Goal: Find specific page/section: Find specific page/section

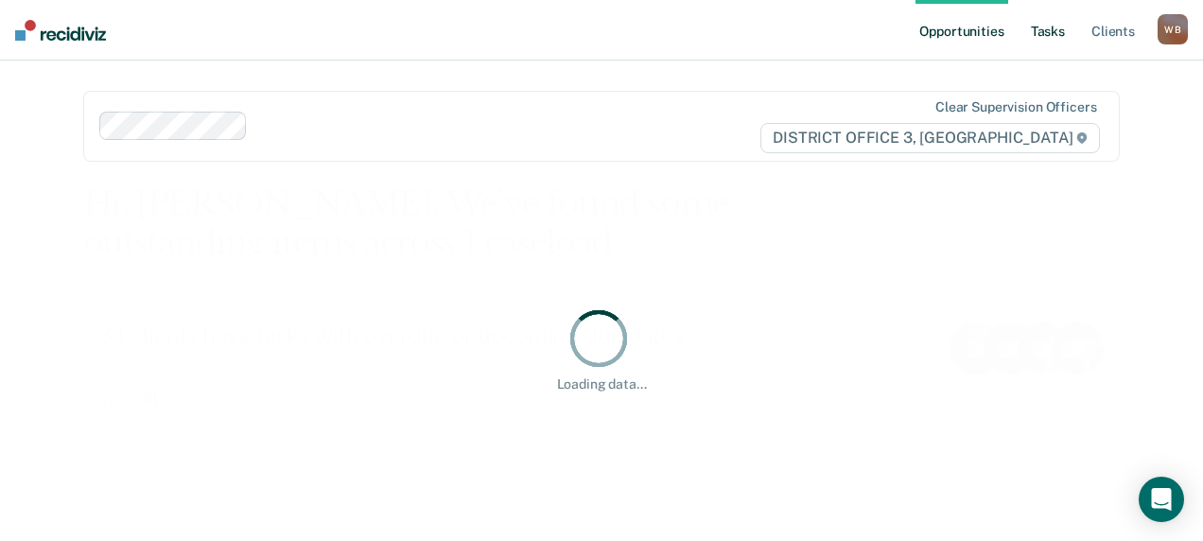
click at [1054, 35] on link "Tasks" at bounding box center [1048, 30] width 42 height 61
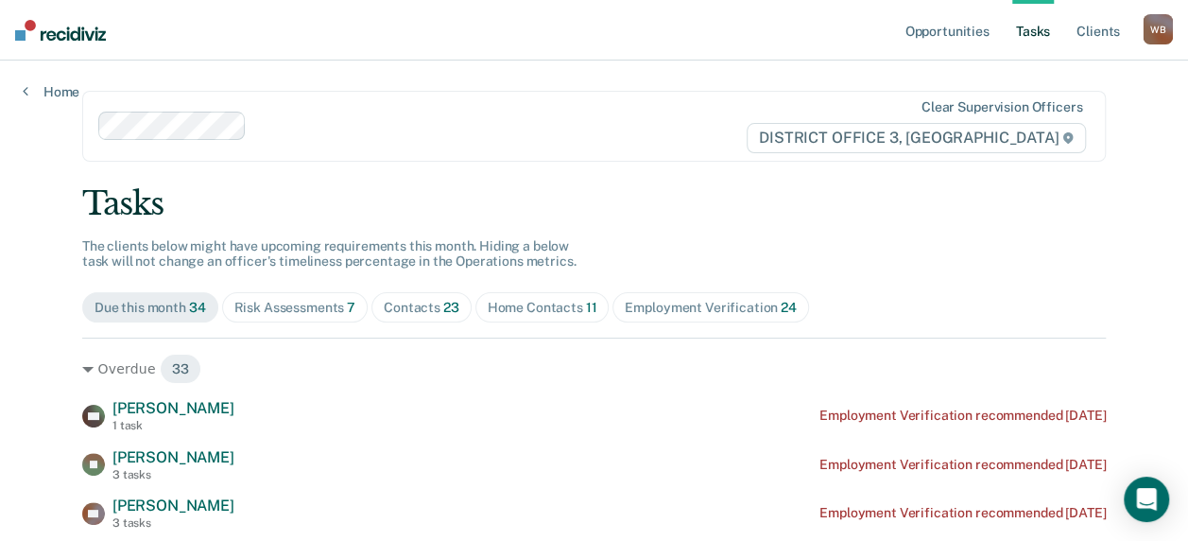
click at [514, 305] on div "Home Contacts 11" at bounding box center [543, 308] width 110 height 16
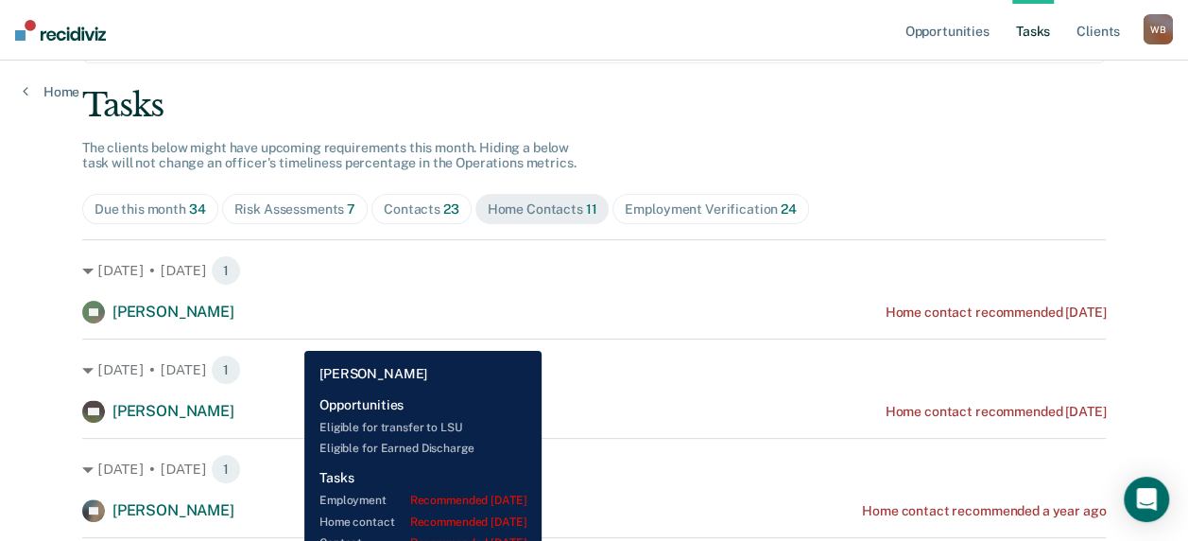
scroll to position [97, 0]
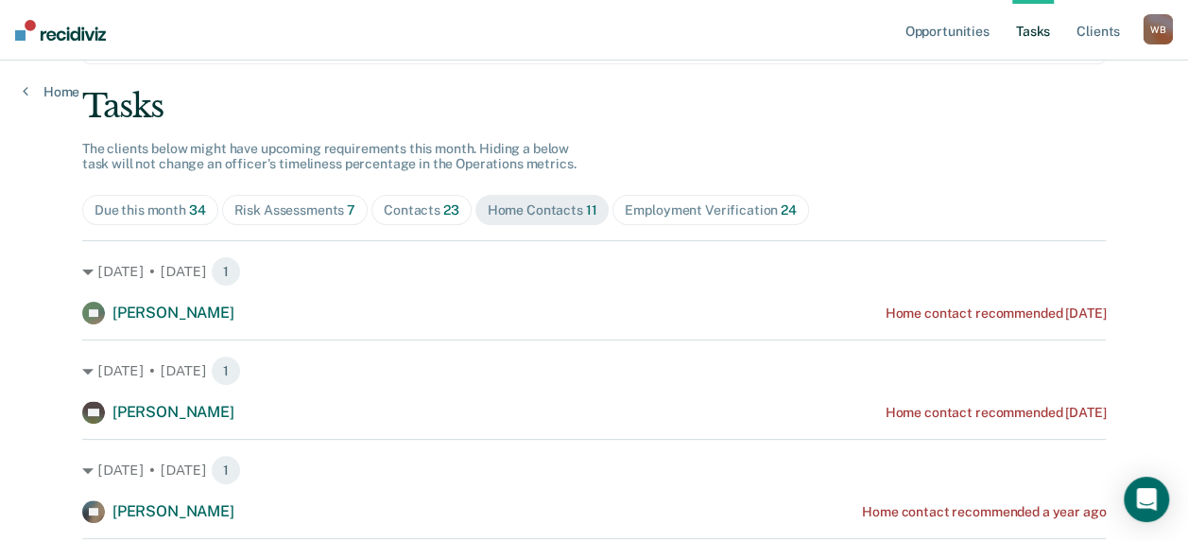
click at [394, 206] on div "Contacts 23" at bounding box center [422, 210] width 76 height 16
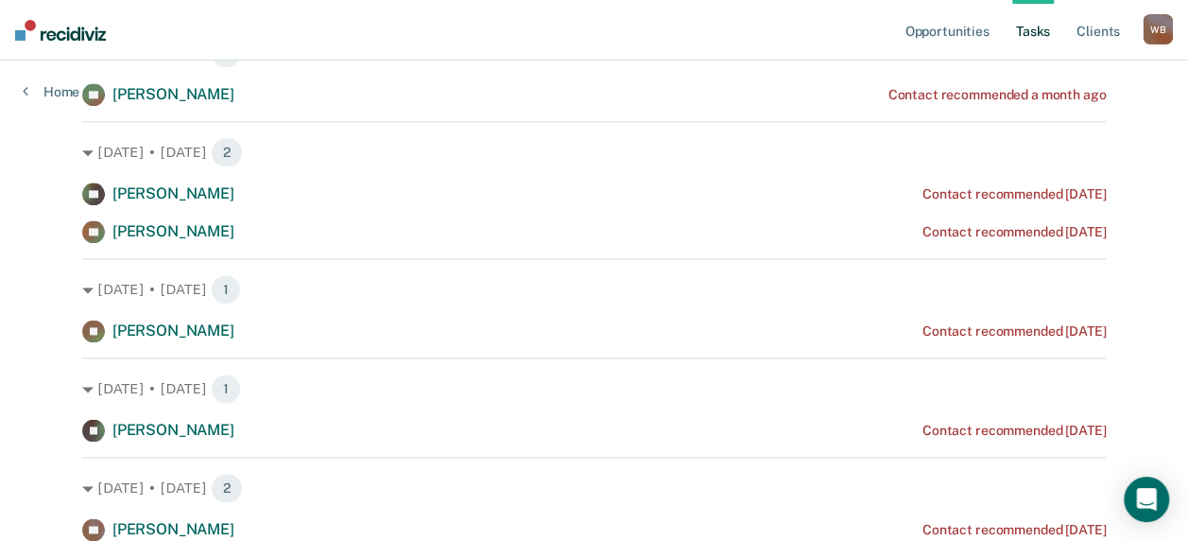
scroll to position [1137, 0]
